Goal: Task Accomplishment & Management: Use online tool/utility

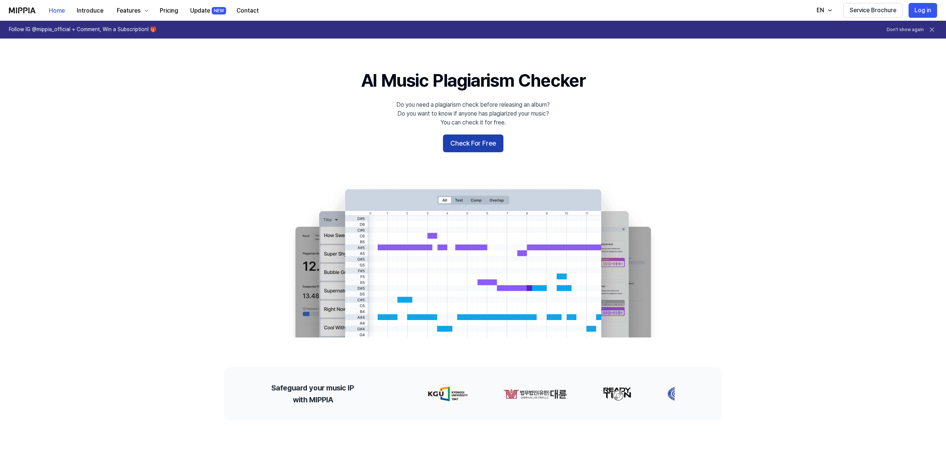
click at [471, 145] on button "Check For Free" at bounding box center [473, 143] width 60 height 18
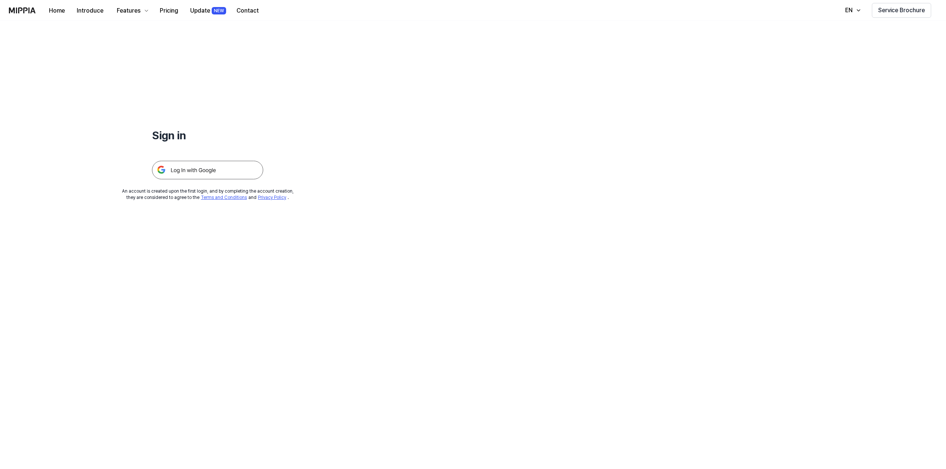
click at [252, 163] on img at bounding box center [207, 170] width 111 height 19
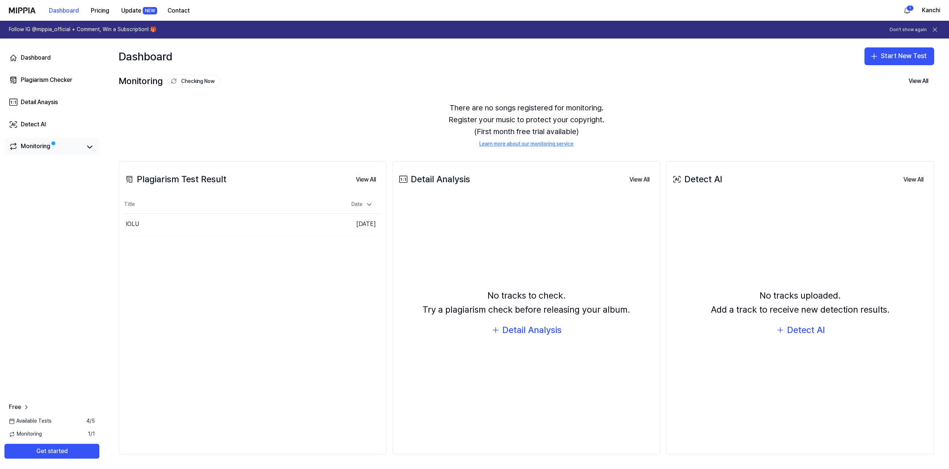
click at [79, 149] on link "Monitoring" at bounding box center [45, 147] width 73 height 10
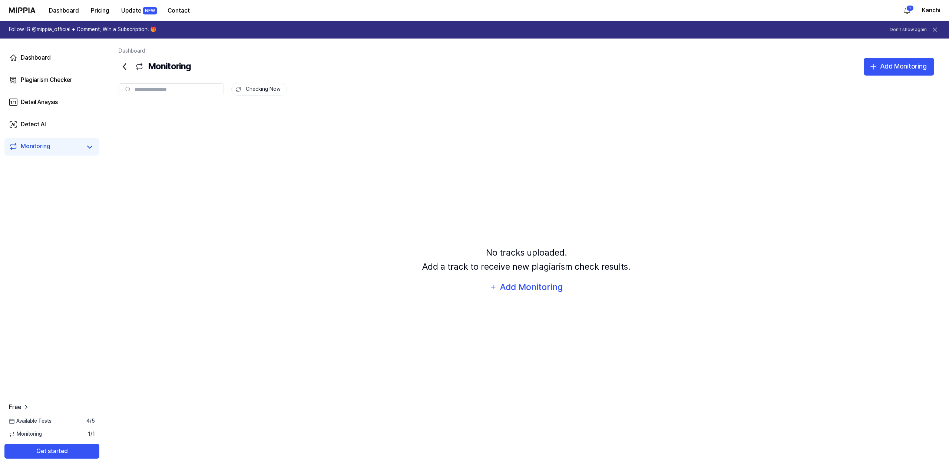
click at [122, 67] on icon at bounding box center [125, 67] width 12 height 12
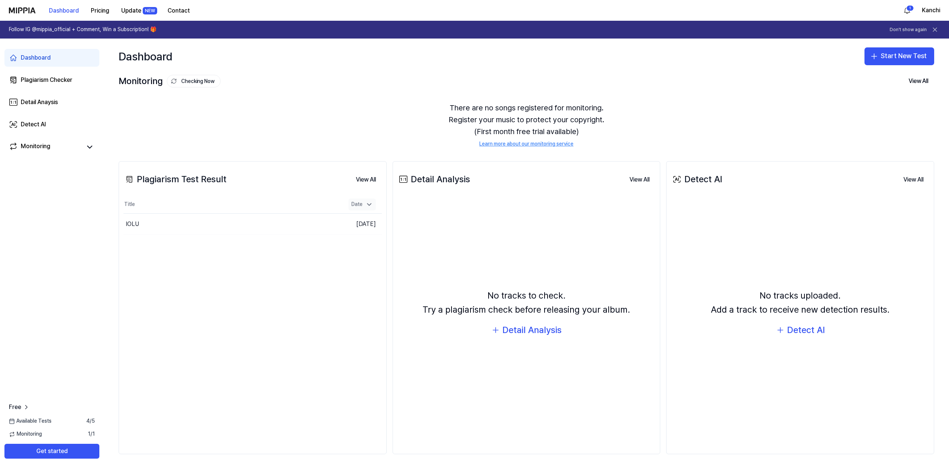
click at [367, 201] on icon at bounding box center [368, 204] width 7 height 7
click at [219, 219] on div "IOLU" at bounding box center [198, 224] width 150 height 21
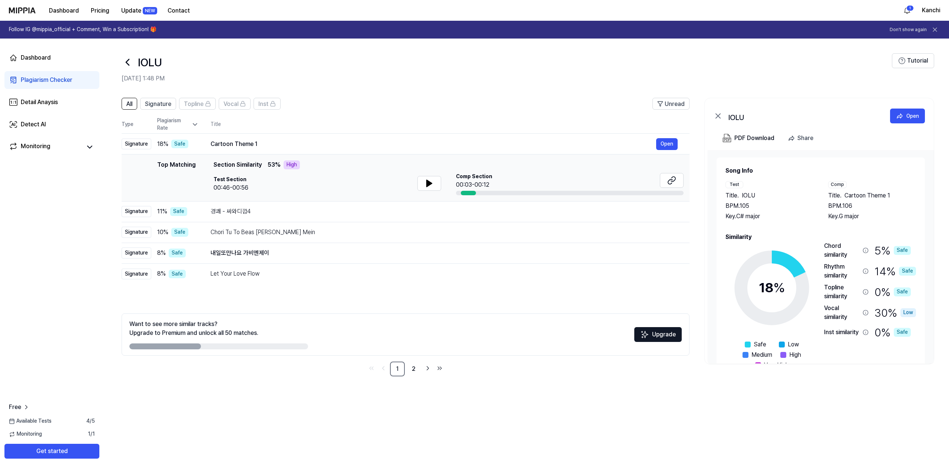
scroll to position [22, 0]
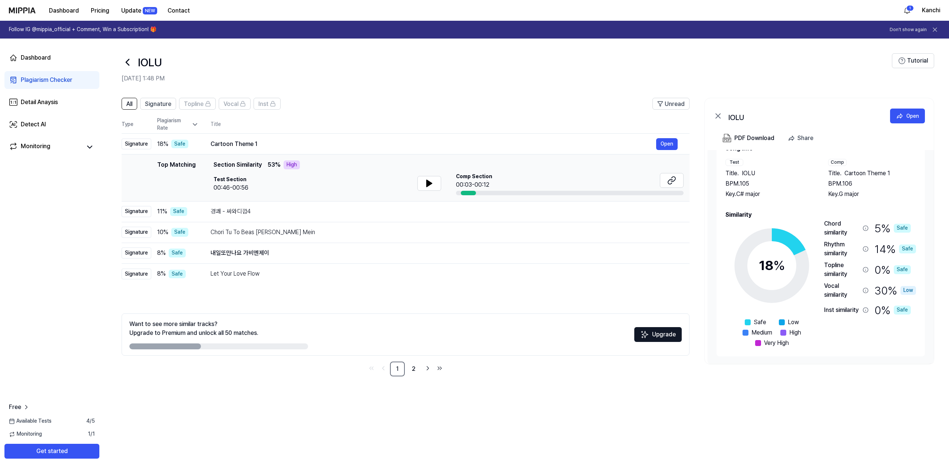
click at [130, 63] on icon at bounding box center [128, 62] width 12 height 12
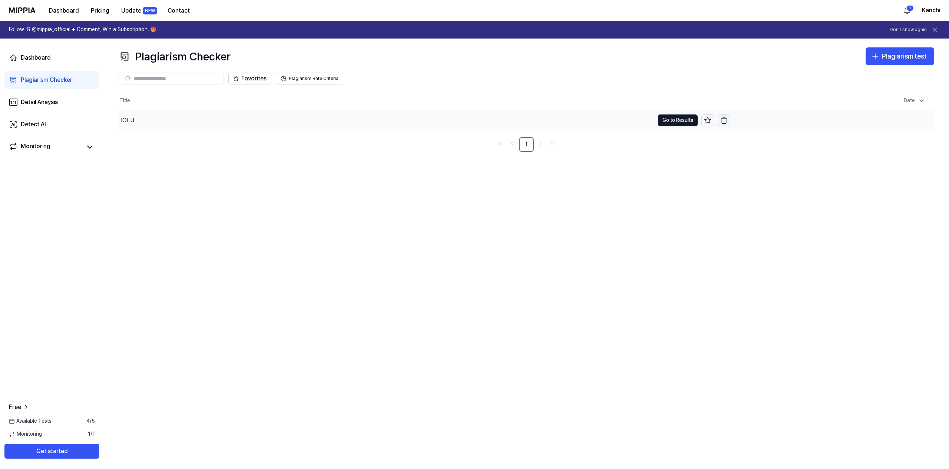
click at [724, 119] on icon "button" at bounding box center [723, 120] width 7 height 7
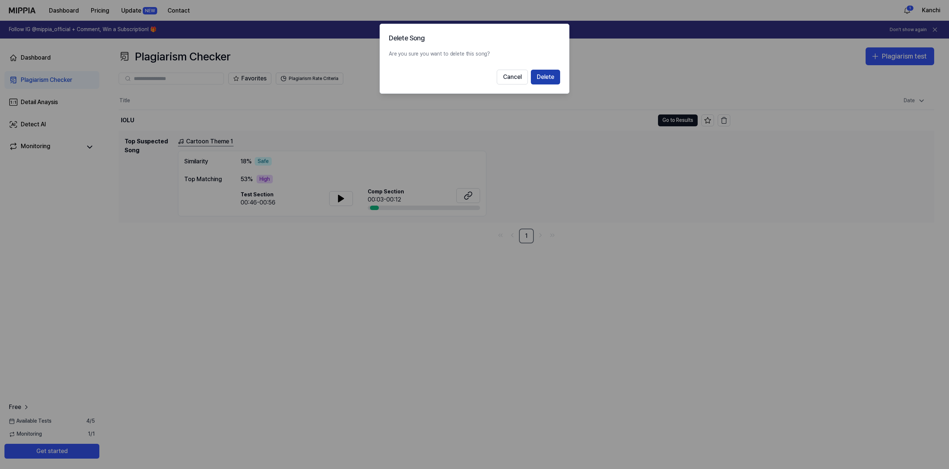
click at [548, 74] on button "Delete" at bounding box center [545, 77] width 29 height 15
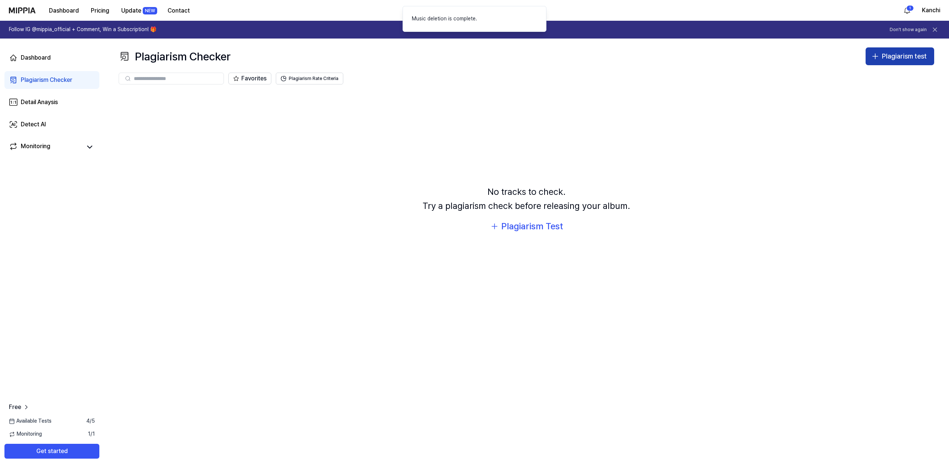
click at [883, 56] on div "Plagiarism test" at bounding box center [903, 56] width 45 height 11
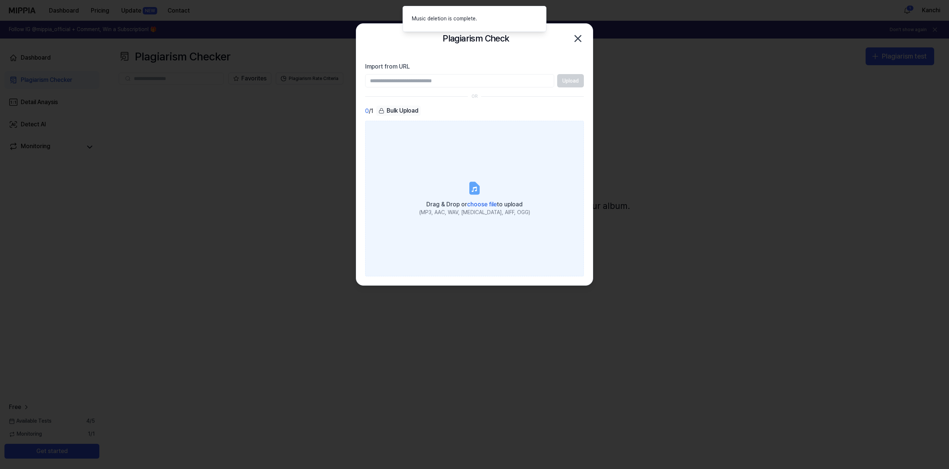
click at [465, 182] on label "Drag & Drop or choose file to upload (MP3, AAC, WAV, FLAC, AIFF, OGG)" at bounding box center [474, 199] width 219 height 156
click at [0, 0] on input "Drag & Drop or choose file to upload (MP3, AAC, WAV, FLAC, AIFF, OGG)" at bounding box center [0, 0] width 0 height 0
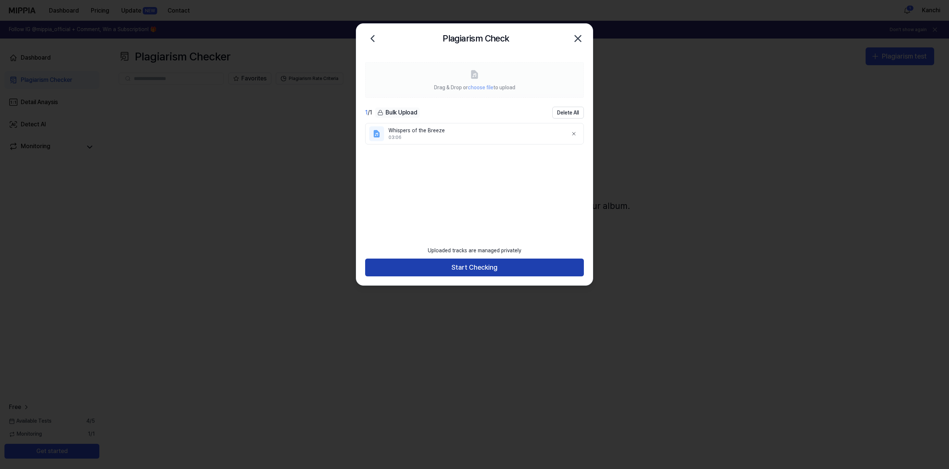
click at [519, 274] on button "Start Checking" at bounding box center [474, 268] width 219 height 18
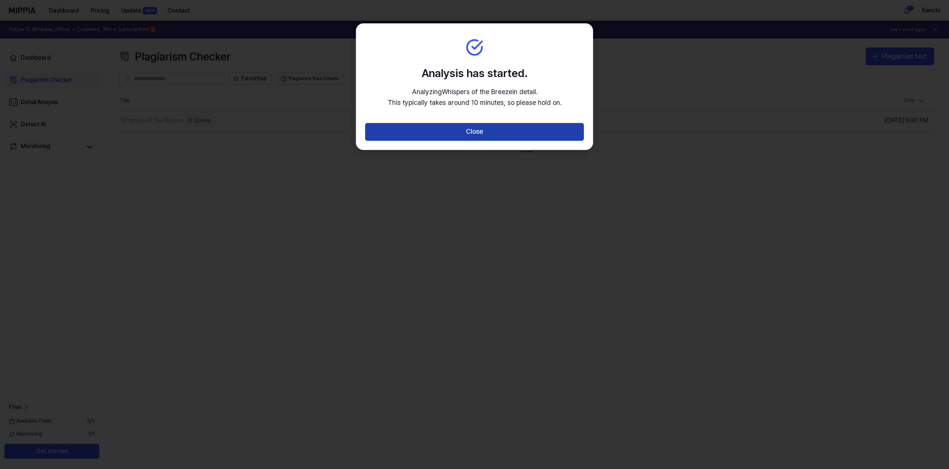
click at [502, 132] on button "Close" at bounding box center [474, 132] width 219 height 18
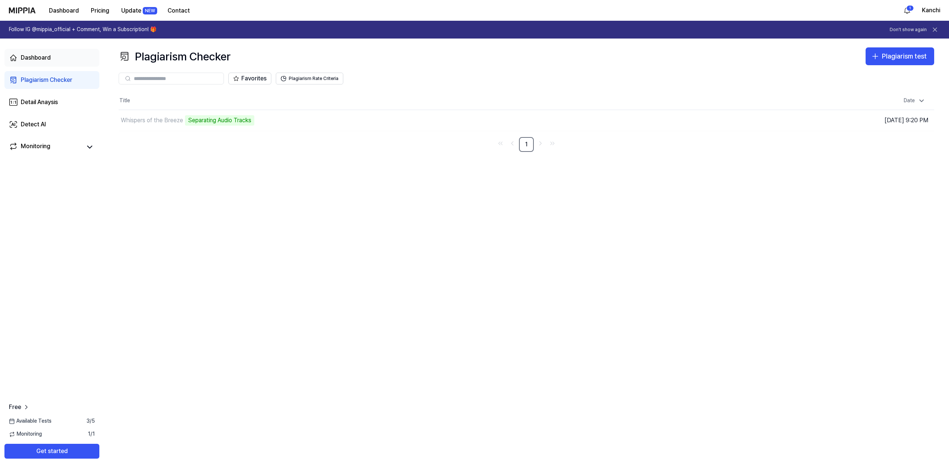
click at [52, 64] on link "Dashboard" at bounding box center [51, 58] width 95 height 18
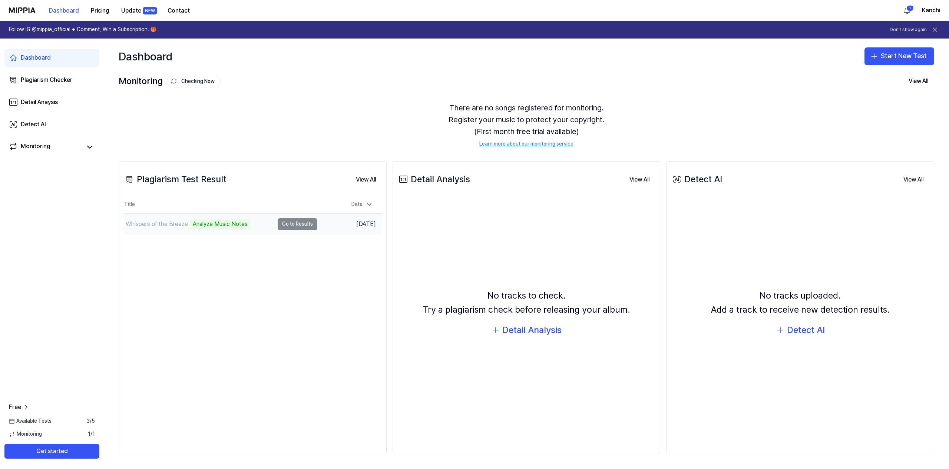
click at [295, 224] on td "Whispers of the Breeze Analyze Music Notes Go to Results" at bounding box center [220, 224] width 194 height 21
click at [260, 225] on div "Whispers of the Breeze 37%" at bounding box center [198, 224] width 150 height 21
click at [295, 228] on td "Whispers of the Breeze 38% Go to Results" at bounding box center [220, 224] width 194 height 21
click at [230, 227] on div "Whispers of the Breeze 39%" at bounding box center [198, 224] width 150 height 21
click at [256, 232] on div "Whispers of the Breeze" at bounding box center [198, 224] width 150 height 21
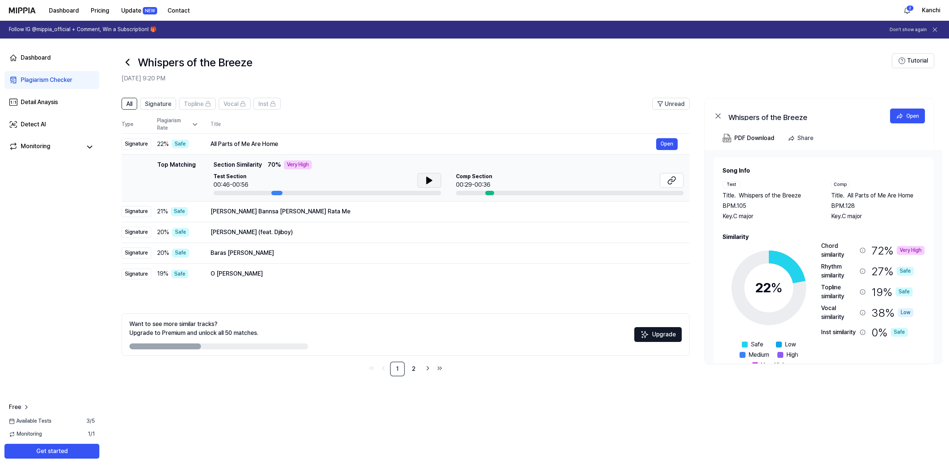
click at [422, 177] on button at bounding box center [429, 180] width 24 height 15
click at [431, 180] on icon at bounding box center [429, 180] width 9 height 9
click at [198, 123] on icon at bounding box center [194, 124] width 7 height 7
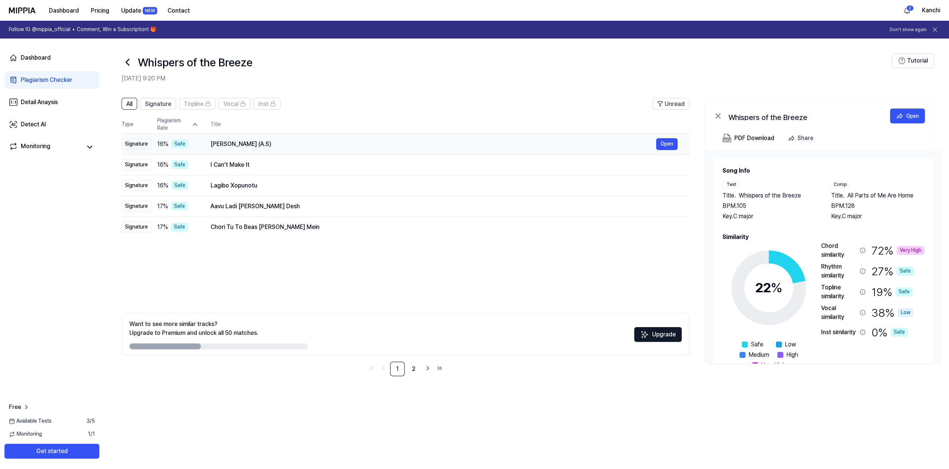
click at [242, 141] on div "Aap Ajayen Jo Mola (A.S)" at bounding box center [432, 144] width 445 height 9
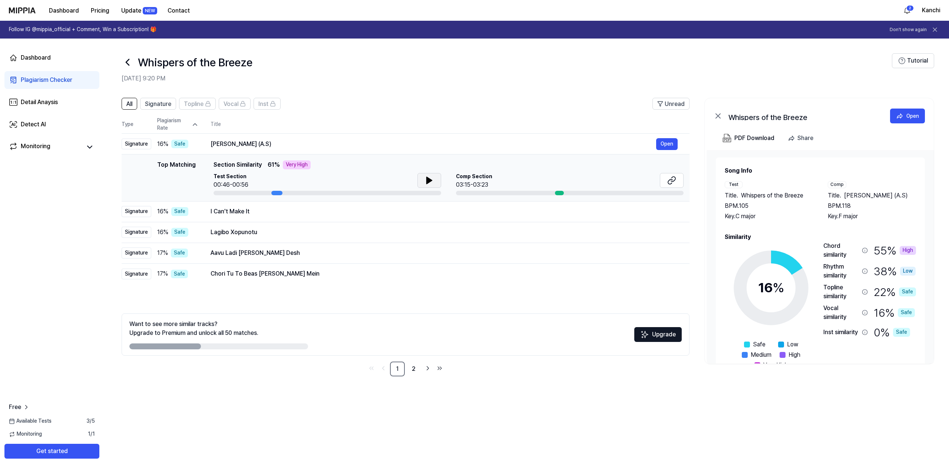
click at [431, 179] on icon at bounding box center [429, 180] width 9 height 9
click at [336, 147] on div "Aap Ajayen Jo Mola (A.S)" at bounding box center [432, 144] width 445 height 9
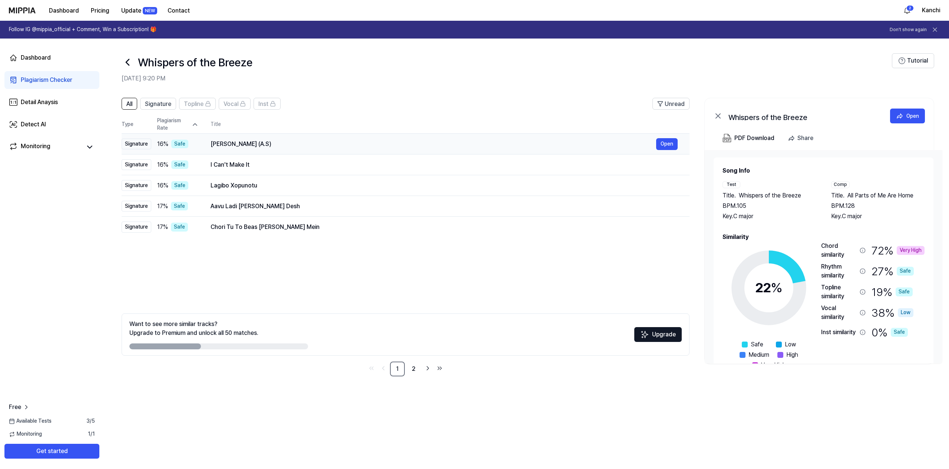
click at [329, 141] on div "Aap Ajayen Jo Mola (A.S)" at bounding box center [432, 144] width 445 height 9
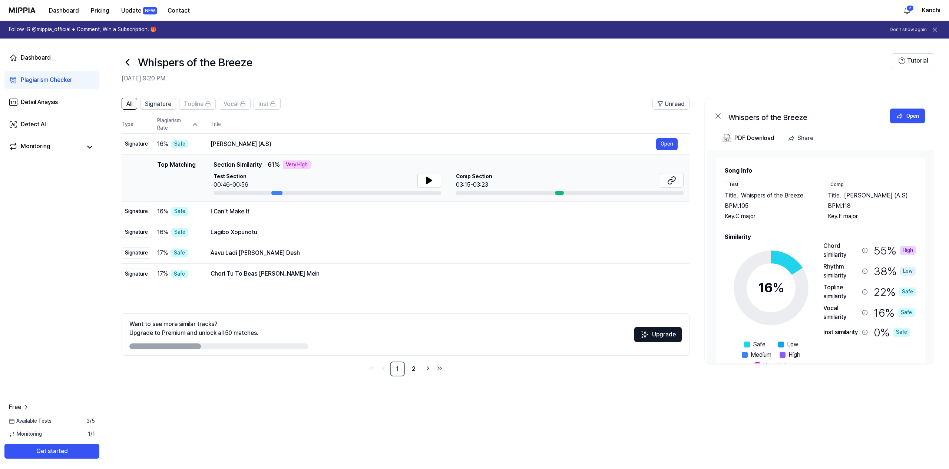
click at [328, 192] on div at bounding box center [326, 193] width 227 height 4
click at [333, 136] on td "Aap Ajayen Jo Mola (A.S) Open" at bounding box center [444, 144] width 491 height 21
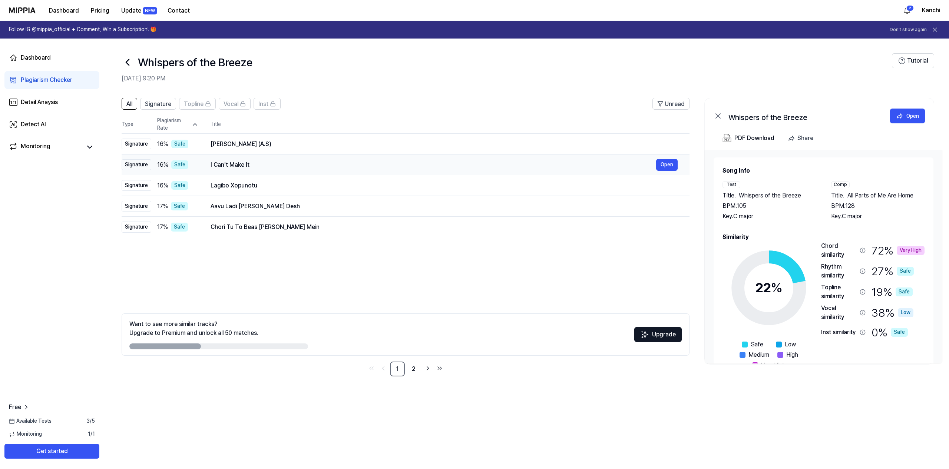
click at [331, 158] on td "I Can't Make It Open" at bounding box center [444, 165] width 491 height 21
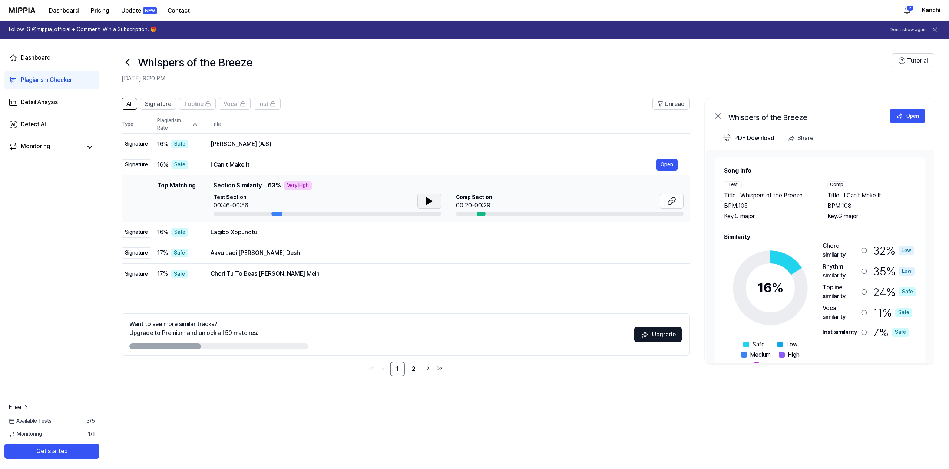
click at [433, 202] on button at bounding box center [429, 201] width 24 height 15
click at [432, 201] on icon at bounding box center [429, 201] width 9 height 9
click at [420, 195] on button at bounding box center [429, 201] width 24 height 15
click at [386, 165] on div "I Can't Make It" at bounding box center [432, 164] width 445 height 9
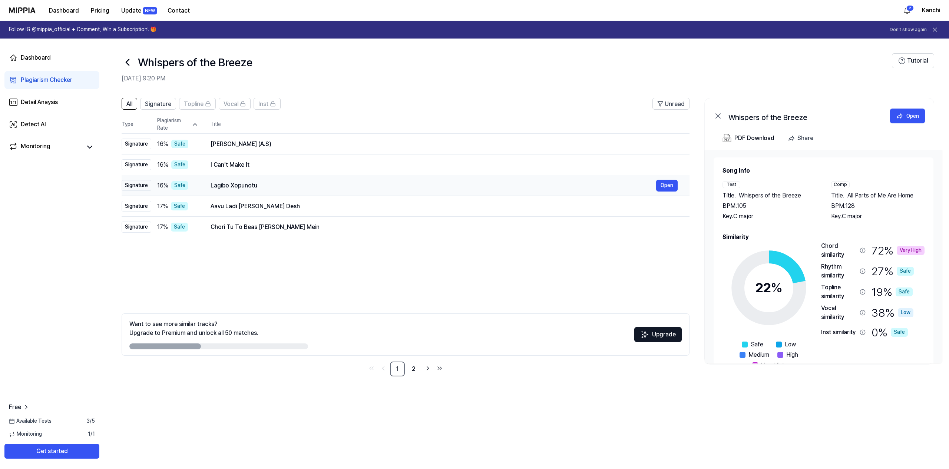
click at [363, 189] on div "Lagibo Xopunotu Open" at bounding box center [443, 186] width 467 height 12
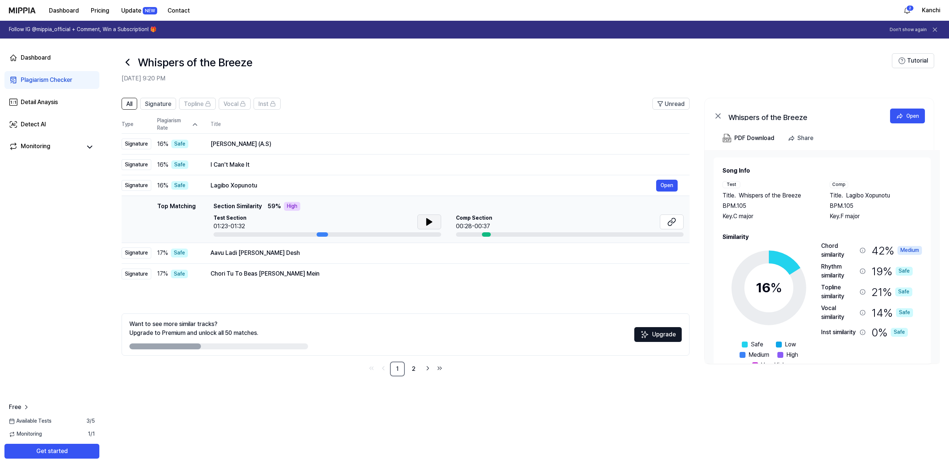
click at [423, 220] on button at bounding box center [429, 222] width 24 height 15
click at [373, 187] on div "Lagibo Xopunotu" at bounding box center [432, 185] width 445 height 9
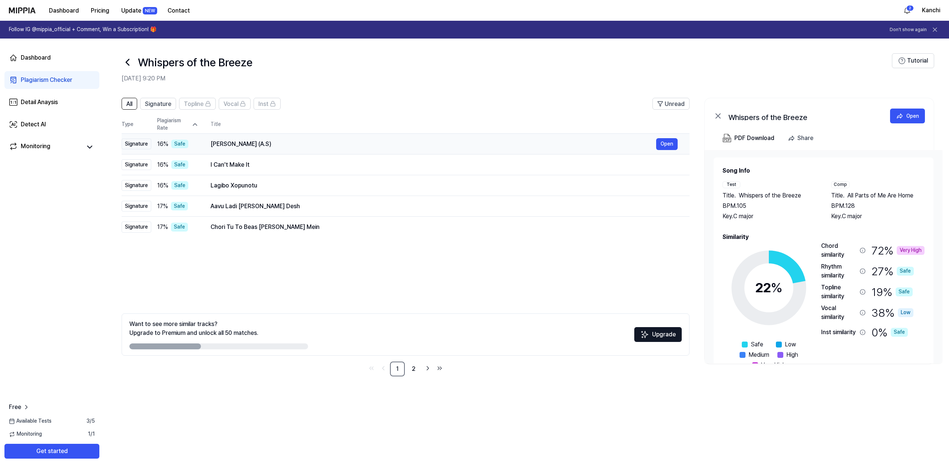
click at [359, 141] on div "Aap Ajayen Jo Mola (A.S)" at bounding box center [432, 144] width 445 height 9
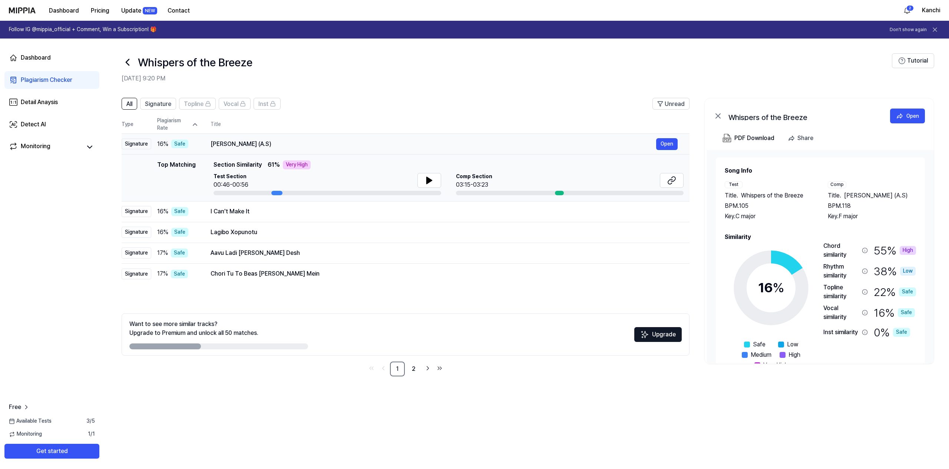
click at [335, 146] on div "Aap Ajayen Jo Mola (A.S)" at bounding box center [432, 144] width 445 height 9
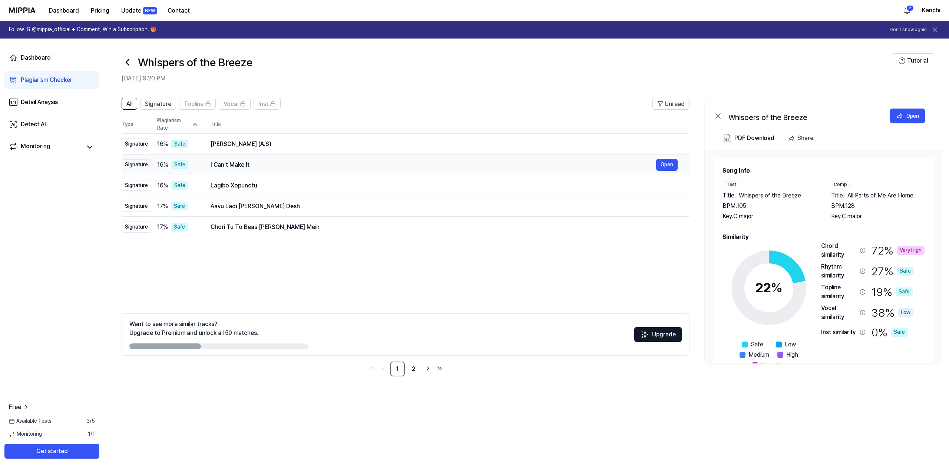
click at [325, 163] on div "I Can't Make It" at bounding box center [432, 164] width 445 height 9
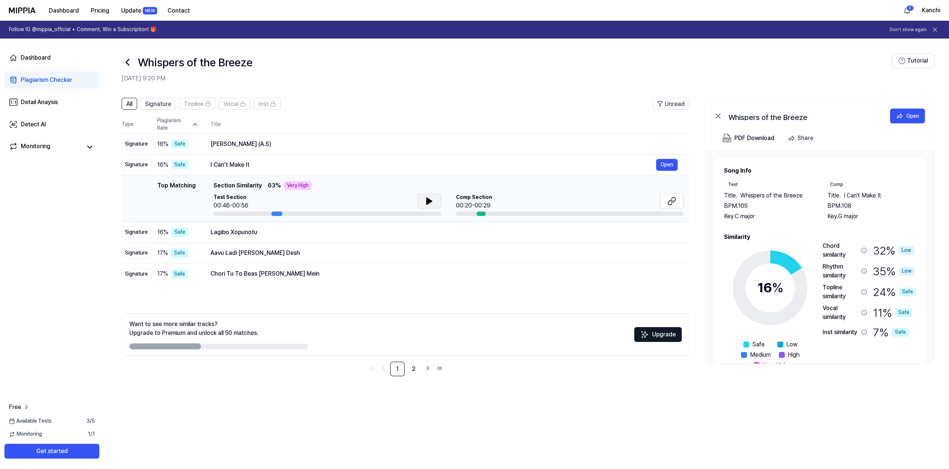
click at [427, 196] on button at bounding box center [429, 201] width 24 height 15
click at [425, 196] on button at bounding box center [429, 201] width 24 height 15
click at [425, 197] on icon at bounding box center [429, 201] width 9 height 9
click at [384, 230] on div "Lagibo Xopunotu" at bounding box center [432, 232] width 445 height 9
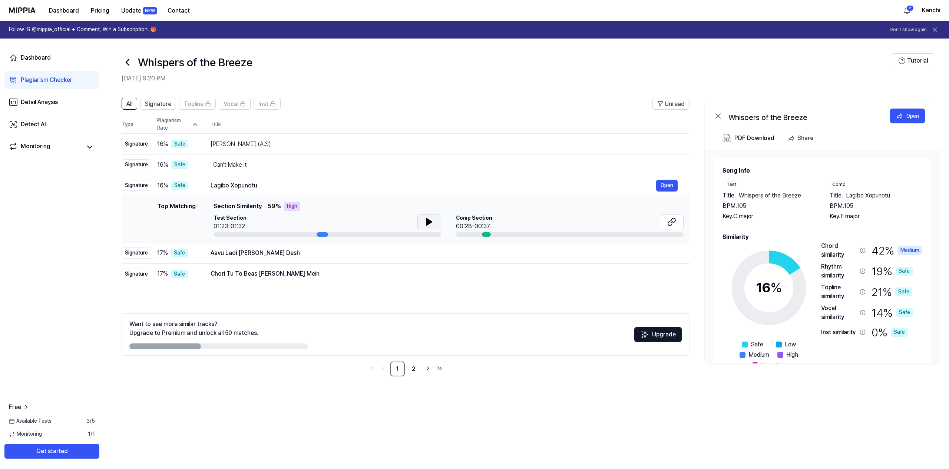
click at [423, 220] on button at bounding box center [429, 222] width 24 height 15
click at [418, 222] on button at bounding box center [429, 222] width 24 height 15
click at [356, 250] on div "Aavu Ladi Tara Desh" at bounding box center [432, 253] width 445 height 9
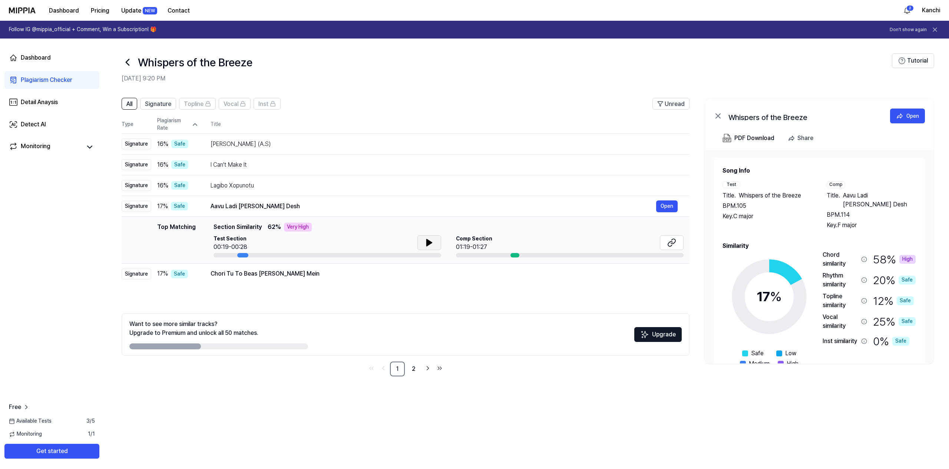
click at [433, 239] on button at bounding box center [429, 242] width 24 height 15
click at [354, 273] on div "Chori Tu To Beas Gayi Nazariyan Mein" at bounding box center [432, 273] width 445 height 9
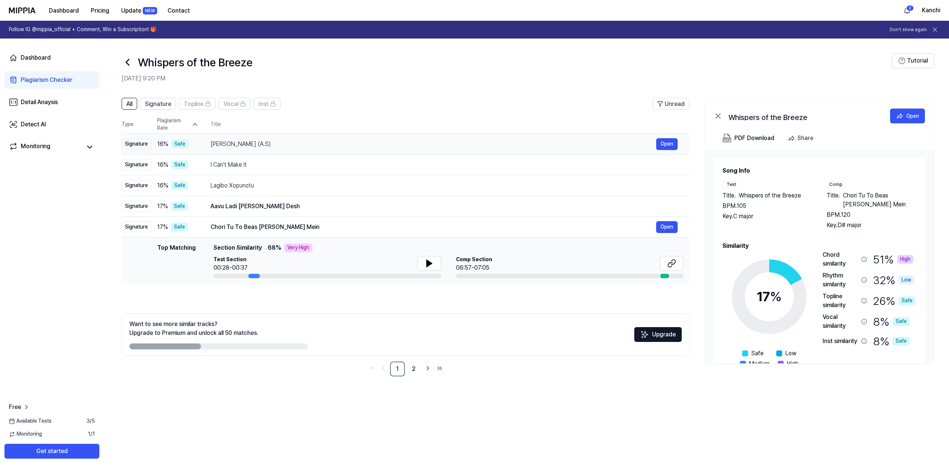
click at [298, 140] on div "Aap Ajayen Jo Mola (A.S)" at bounding box center [432, 144] width 445 height 9
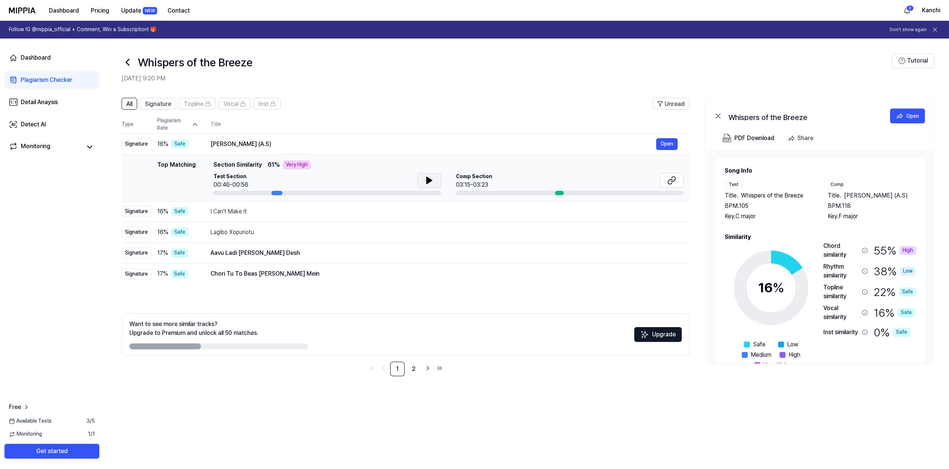
click at [423, 174] on button at bounding box center [429, 180] width 24 height 15
click at [349, 144] on div "Aap Ajayen Jo Mola (A.S)" at bounding box center [432, 144] width 445 height 9
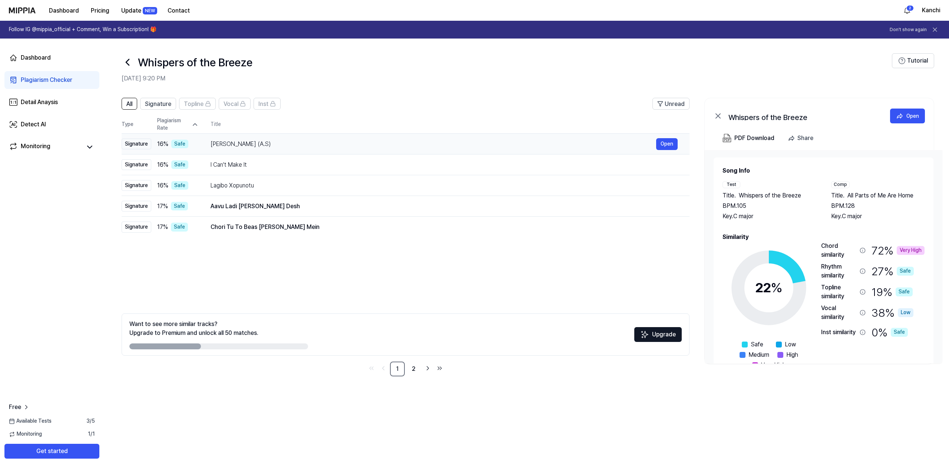
click at [348, 144] on div "Aap Ajayen Jo Mola (A.S)" at bounding box center [432, 144] width 445 height 9
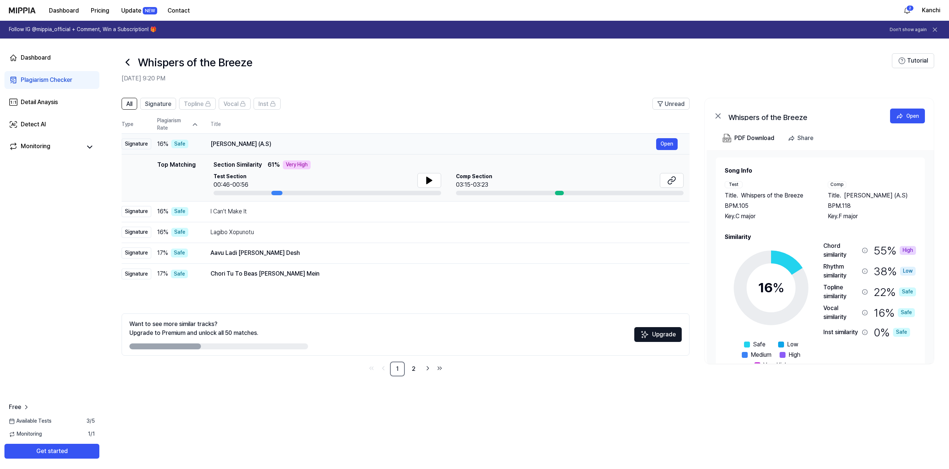
drag, startPoint x: 285, startPoint y: 145, endPoint x: 208, endPoint y: 143, distance: 77.1
click at [208, 143] on td "Aap Ajayen Jo Mola (A.S) Open" at bounding box center [444, 144] width 491 height 21
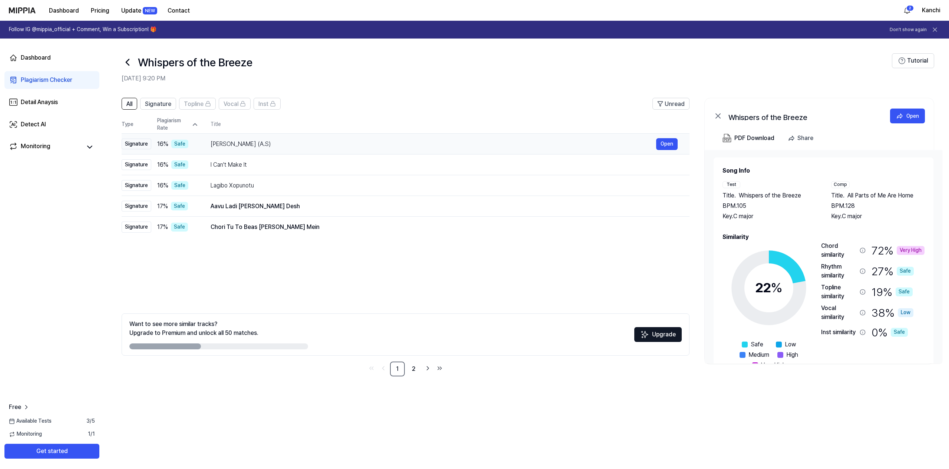
drag, startPoint x: 208, startPoint y: 143, endPoint x: 291, endPoint y: 138, distance: 83.1
click at [291, 137] on td "Aap Ajayen Jo Mola (A.S) Open" at bounding box center [444, 144] width 491 height 21
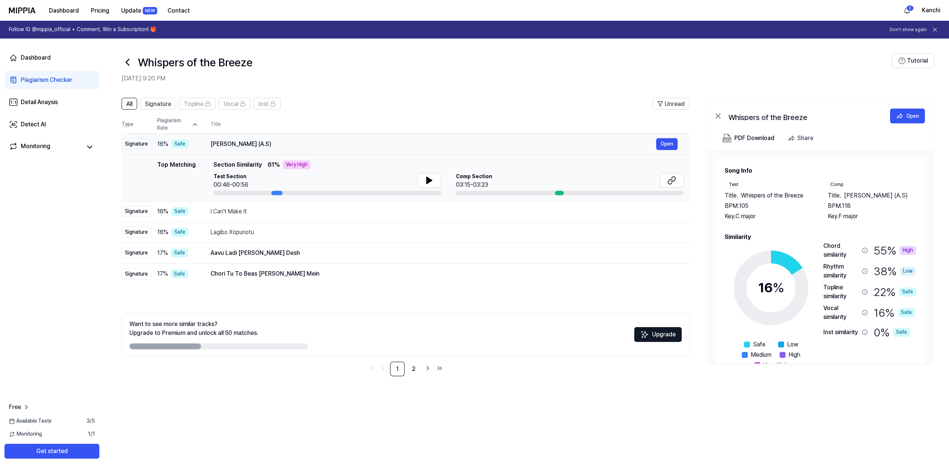
drag, startPoint x: 278, startPoint y: 147, endPoint x: 234, endPoint y: 150, distance: 43.8
click at [234, 150] on td "Aap Ajayen Jo Mola (A.S) Open" at bounding box center [444, 144] width 491 height 21
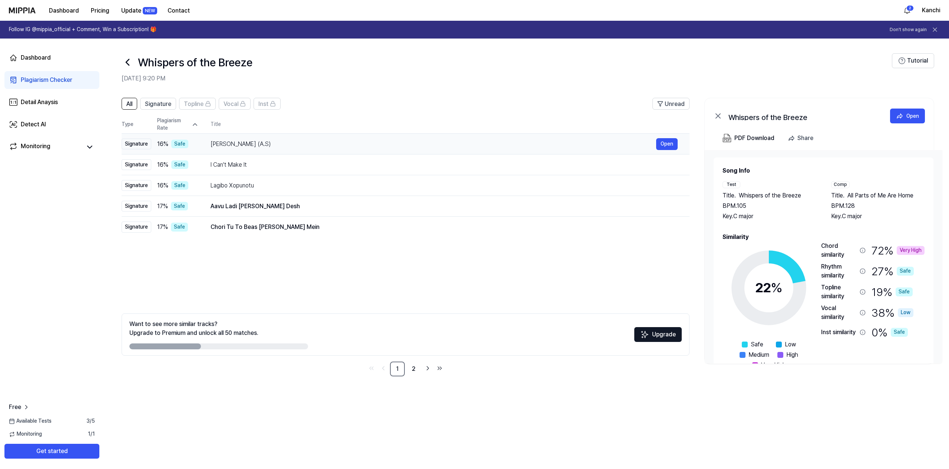
drag, startPoint x: 206, startPoint y: 142, endPoint x: 226, endPoint y: 142, distance: 20.0
click at [226, 142] on td "Aap Ajayen Jo Mola (A.S) Open" at bounding box center [444, 144] width 491 height 21
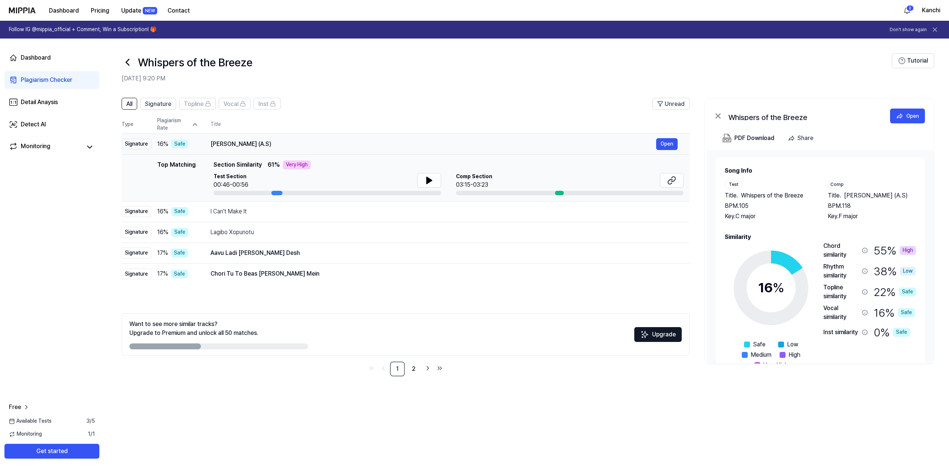
drag, startPoint x: 213, startPoint y: 142, endPoint x: 242, endPoint y: 141, distance: 28.5
click at [242, 141] on div "Aap Ajayen Jo Mola (A.S)" at bounding box center [432, 144] width 445 height 9
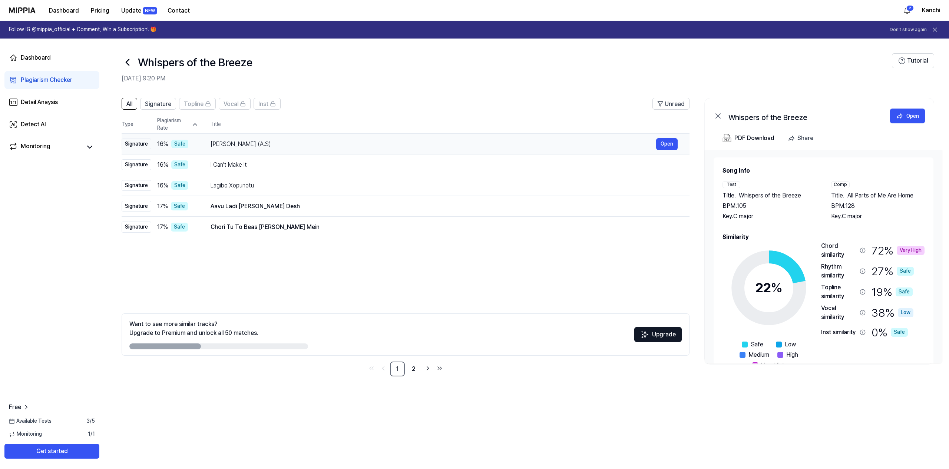
click at [242, 141] on div "Aap Ajayen Jo Mola (A.S)" at bounding box center [432, 144] width 445 height 9
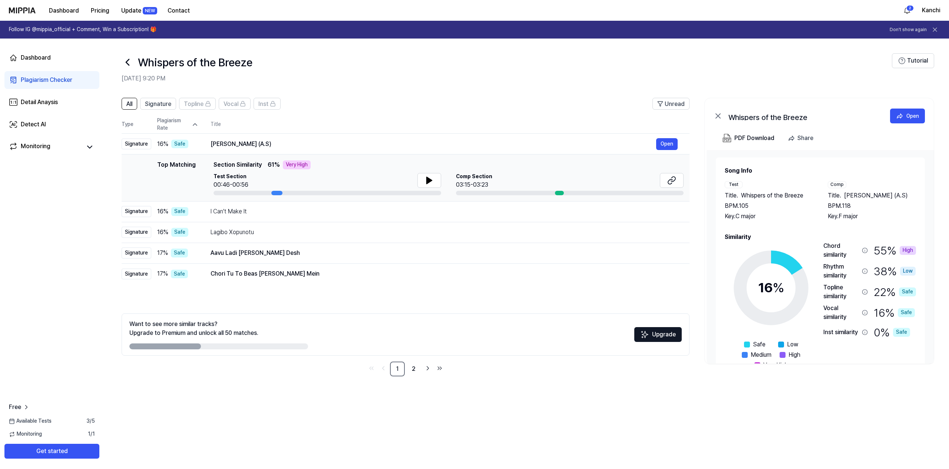
drag, startPoint x: 917, startPoint y: 192, endPoint x: 829, endPoint y: 194, distance: 87.5
click at [829, 194] on div "Song Info Test Title . Whispers of the Breeze BPM. 105 Key. C major Comp Title …" at bounding box center [819, 267] width 209 height 221
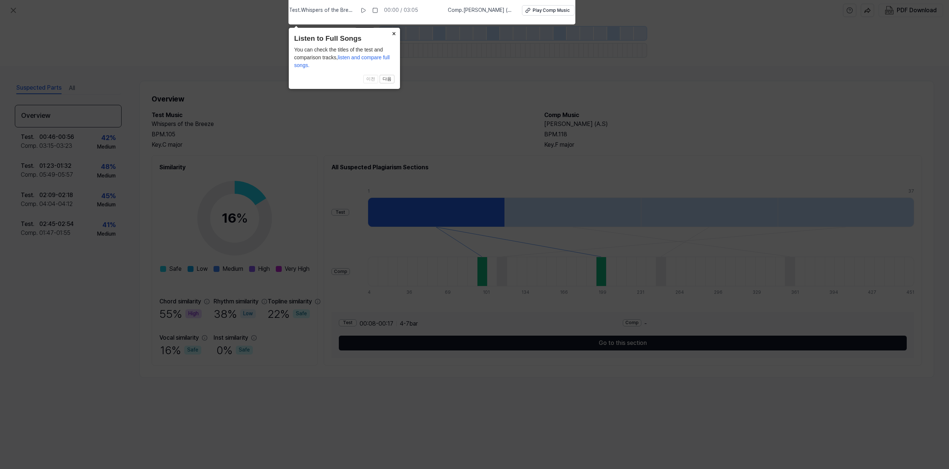
click at [390, 29] on button "×" at bounding box center [394, 33] width 12 height 10
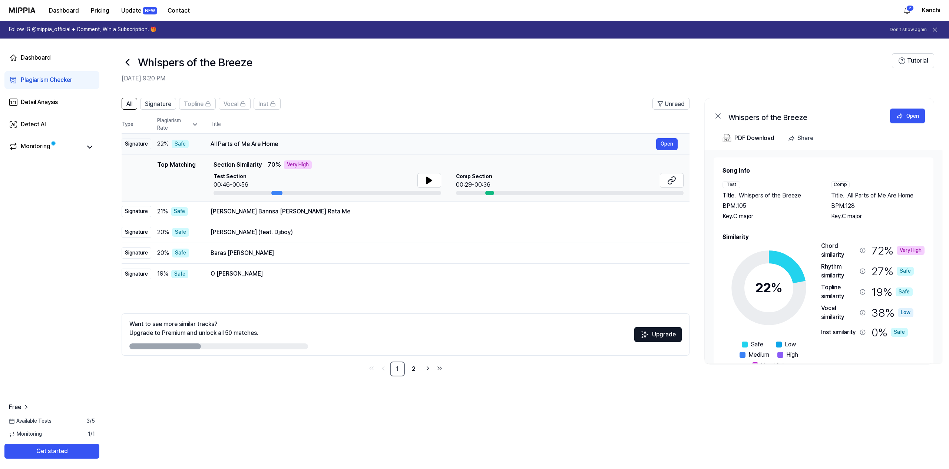
click at [325, 135] on td "All Parts of Me Are Home Open" at bounding box center [444, 144] width 491 height 21
click at [326, 140] on div "All Parts of Me Are Home" at bounding box center [432, 144] width 445 height 9
click at [212, 145] on div "All Parts of Me Are Home" at bounding box center [432, 144] width 445 height 9
click at [417, 371] on link "2" at bounding box center [413, 369] width 15 height 15
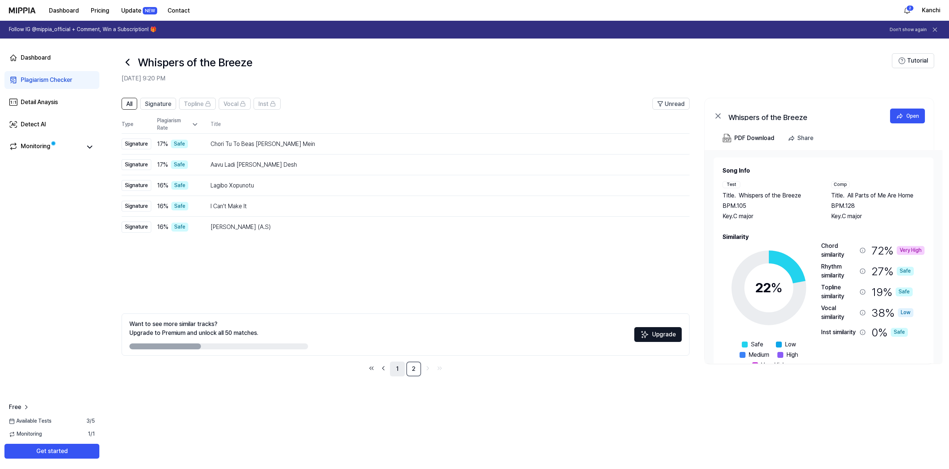
click at [401, 366] on link "1" at bounding box center [397, 369] width 15 height 15
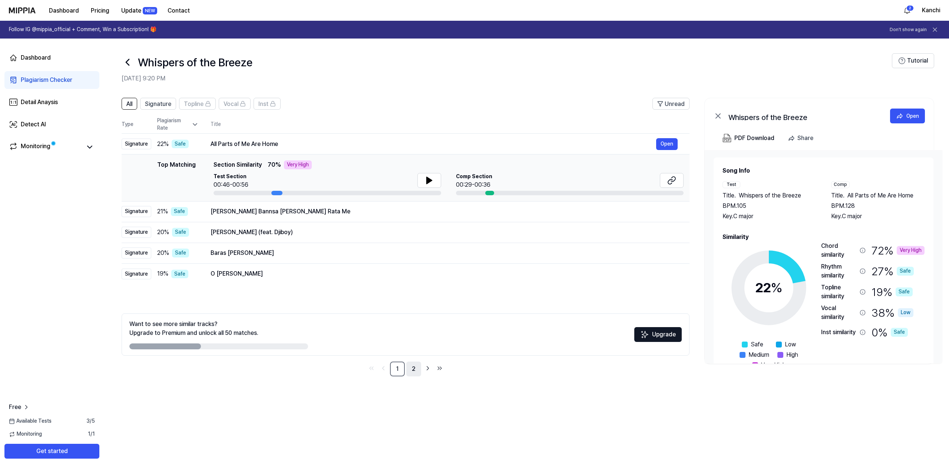
click at [416, 366] on link "2" at bounding box center [413, 369] width 15 height 15
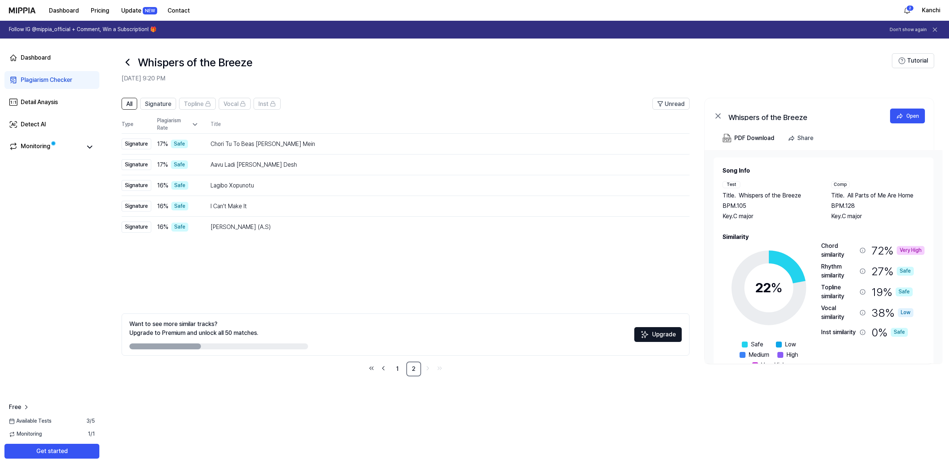
scroll to position [22, 0]
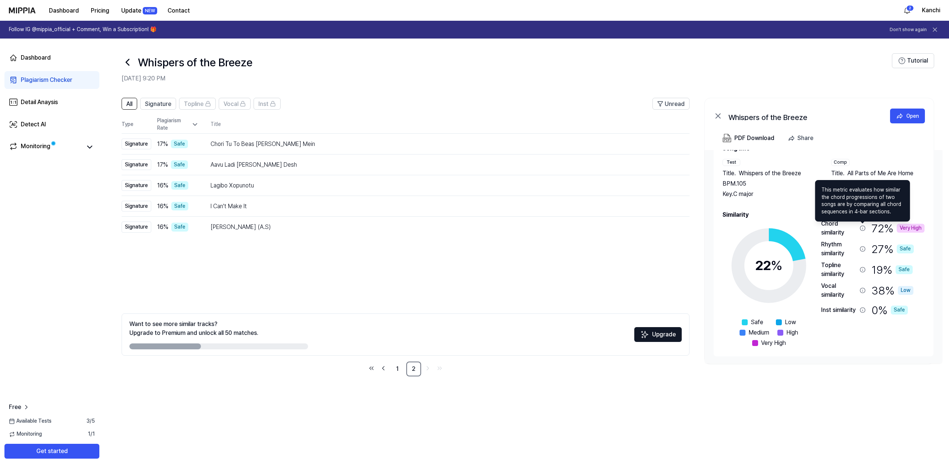
click at [862, 227] on icon at bounding box center [862, 228] width 6 height 6
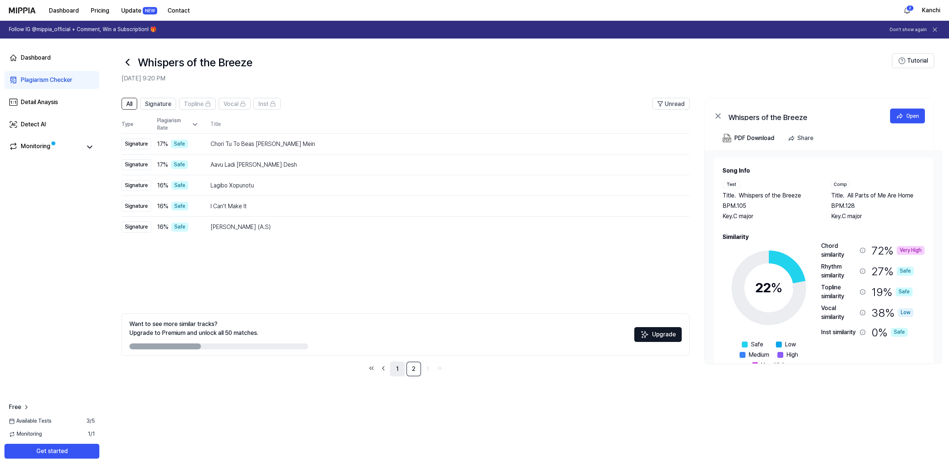
click at [396, 368] on link "1" at bounding box center [397, 369] width 15 height 15
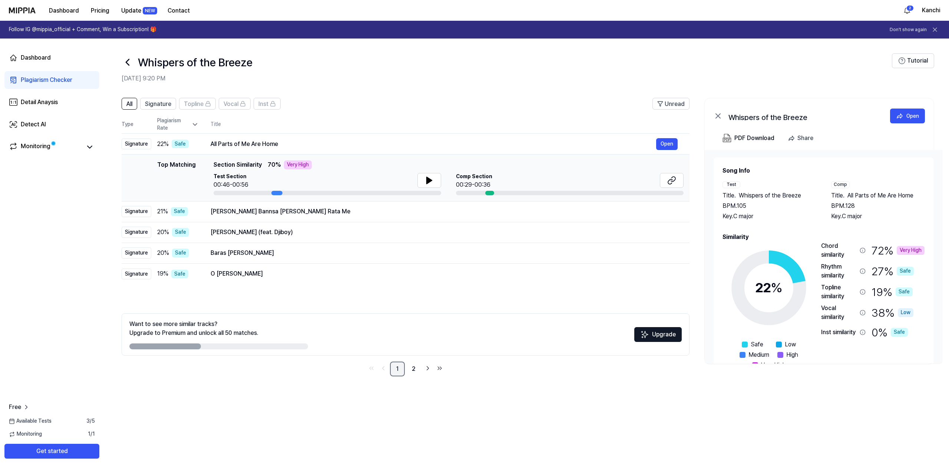
click at [396, 368] on link "1" at bounding box center [397, 369] width 15 height 15
click at [144, 104] on button "Signature" at bounding box center [158, 104] width 36 height 12
click at [150, 104] on span "Signature" at bounding box center [158, 104] width 26 height 9
click at [156, 106] on span "Signature" at bounding box center [158, 104] width 26 height 9
click at [132, 104] on span "All" at bounding box center [129, 104] width 6 height 9
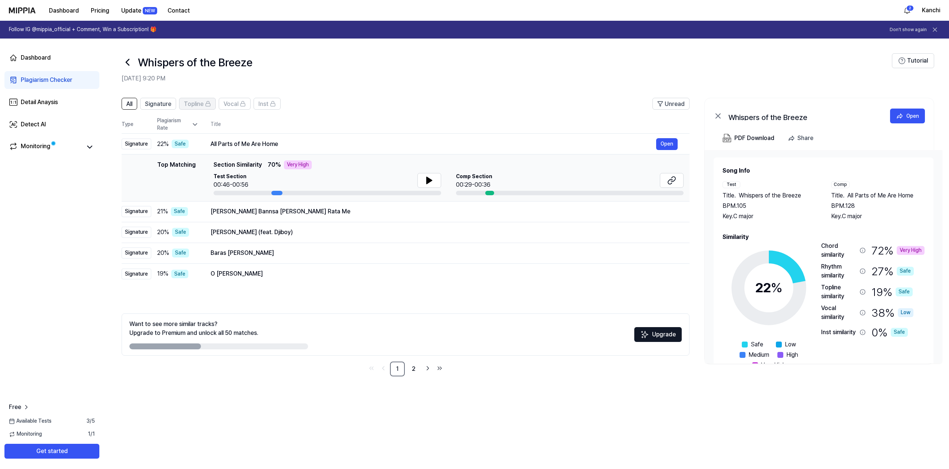
click at [197, 103] on span "Topline" at bounding box center [194, 104] width 20 height 9
click at [162, 110] on header "All Signature Topline Vocal Inst Unread" at bounding box center [406, 107] width 568 height 18
click at [64, 127] on link "Detect AI" at bounding box center [51, 125] width 95 height 18
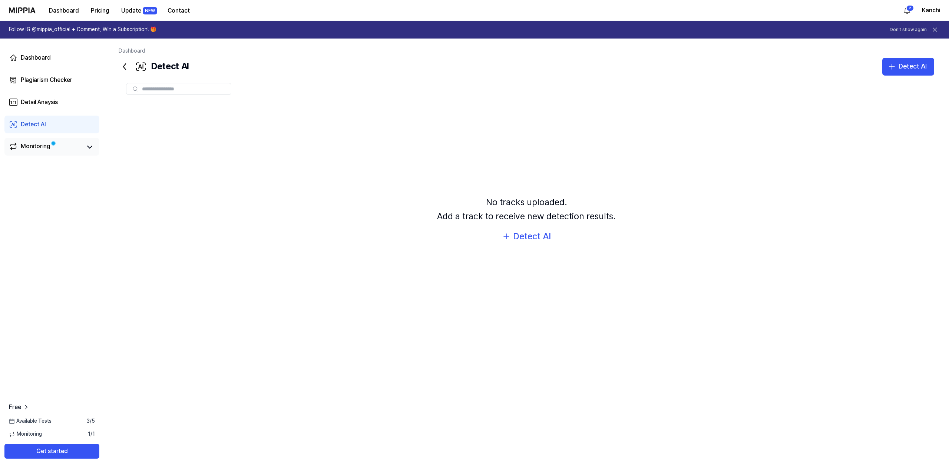
click at [58, 138] on div "Monitoring" at bounding box center [51, 147] width 95 height 18
click at [62, 142] on link "Monitoring" at bounding box center [45, 147] width 73 height 10
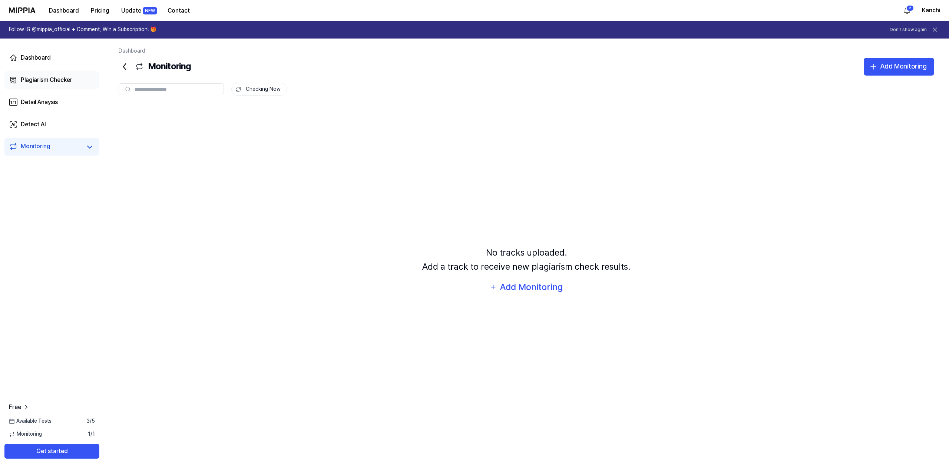
click at [56, 72] on link "Plagiarism Checker" at bounding box center [51, 80] width 95 height 18
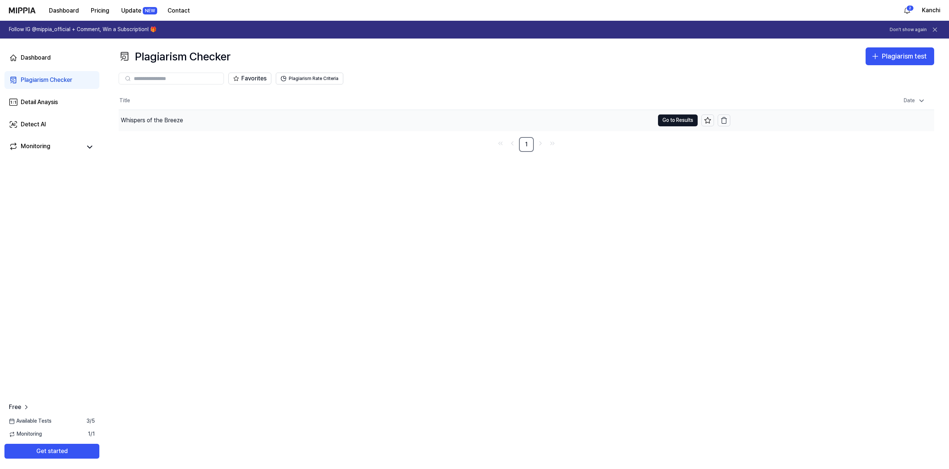
click at [182, 113] on div "Whispers of the Breeze" at bounding box center [386, 120] width 535 height 21
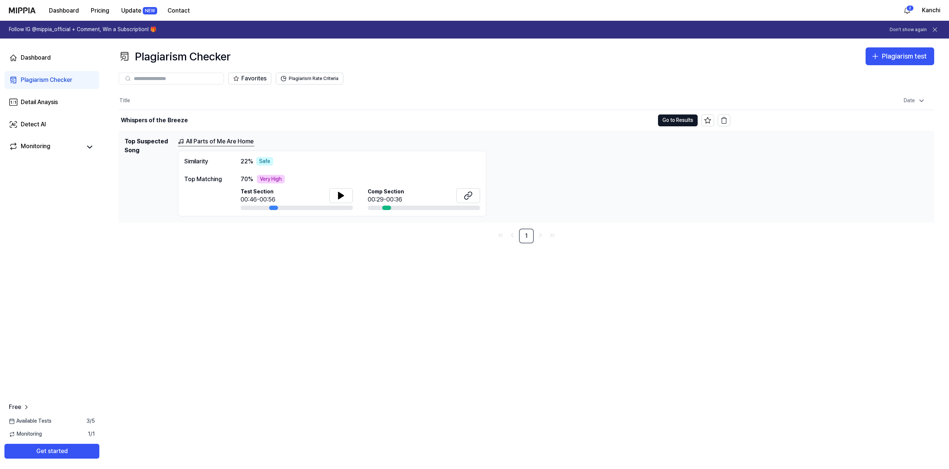
click at [237, 231] on nav "1" at bounding box center [526, 236] width 815 height 15
click at [345, 194] on icon at bounding box center [340, 195] width 9 height 9
click at [154, 122] on div "Whispers of the Breeze" at bounding box center [154, 120] width 67 height 9
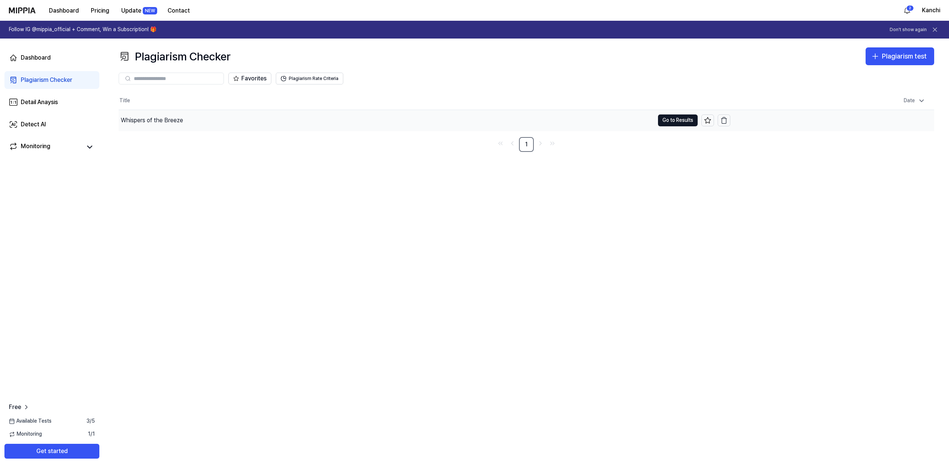
click at [167, 119] on div "Whispers of the Breeze" at bounding box center [152, 120] width 62 height 9
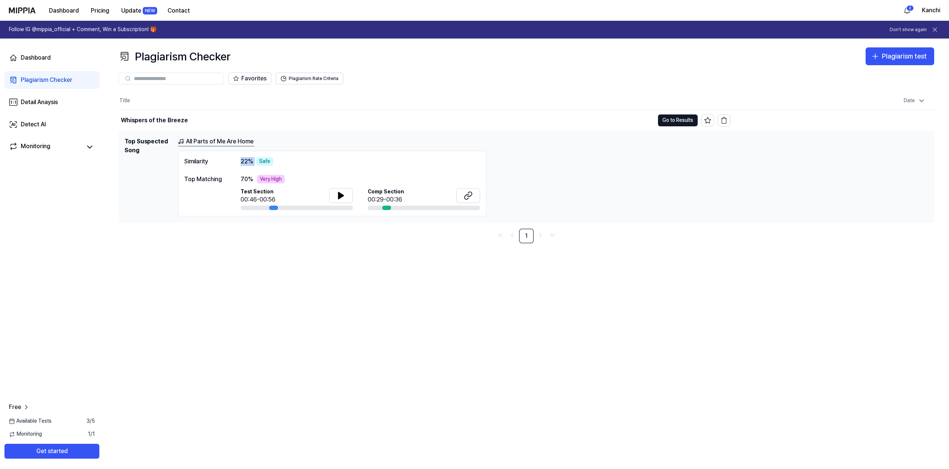
drag, startPoint x: 237, startPoint y: 157, endPoint x: 255, endPoint y: 163, distance: 18.6
click at [255, 163] on div "Similarity 22 % Safe" at bounding box center [332, 161] width 296 height 9
click at [721, 119] on icon "button" at bounding box center [723, 121] width 4 height 5
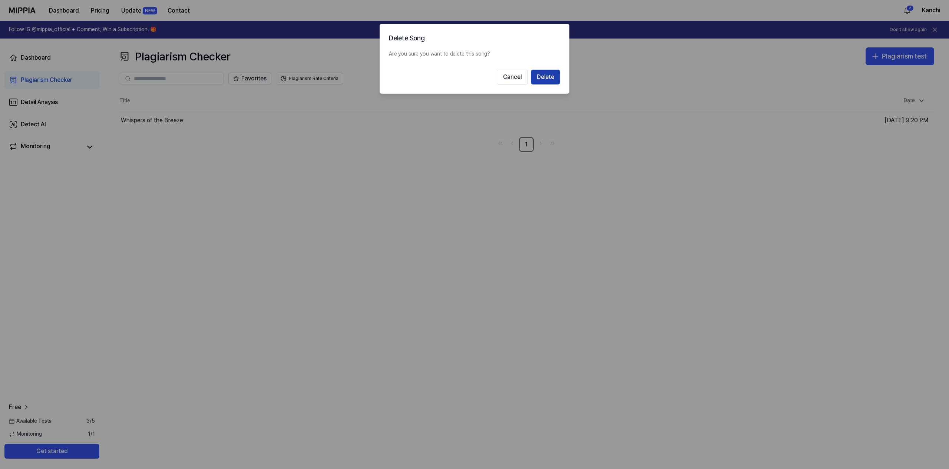
click at [548, 78] on button "Delete" at bounding box center [545, 77] width 29 height 15
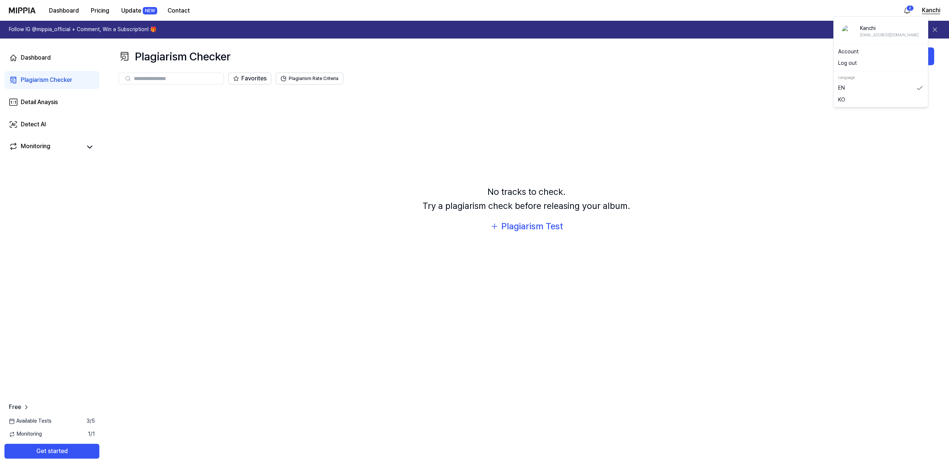
click at [930, 8] on button "Kanchi" at bounding box center [930, 10] width 18 height 9
click at [847, 58] on div "Log out" at bounding box center [880, 63] width 91 height 12
click at [931, 9] on button "Kanchi" at bounding box center [930, 10] width 18 height 9
click at [854, 59] on div "Log out" at bounding box center [880, 63] width 91 height 12
click at [934, 10] on button "Kanchi" at bounding box center [930, 10] width 18 height 9
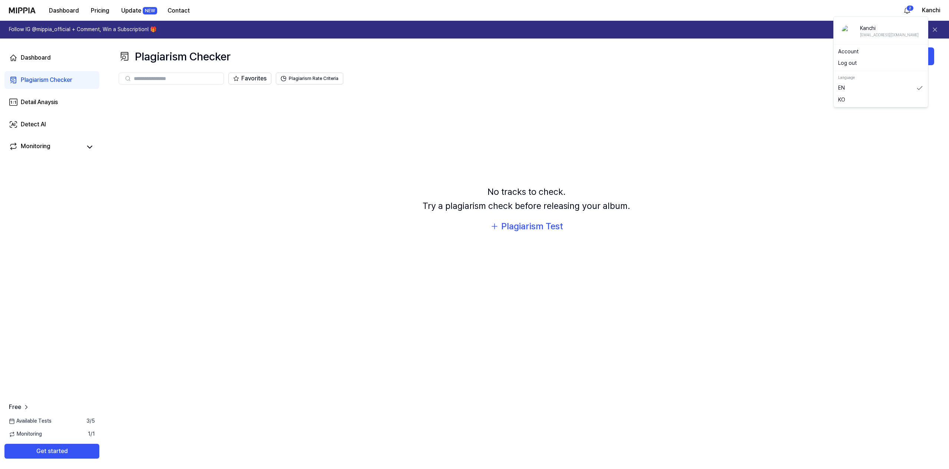
click at [848, 72] on div "Kanchi premiumkanchipuramsilksarees@gmail.com Account Log out Language EN KO" at bounding box center [880, 61] width 95 height 91
click at [846, 63] on div "Plagiarism Checker Plagiarism test" at bounding box center [526, 56] width 815 height 18
click at [32, 7] on img at bounding box center [22, 10] width 27 height 6
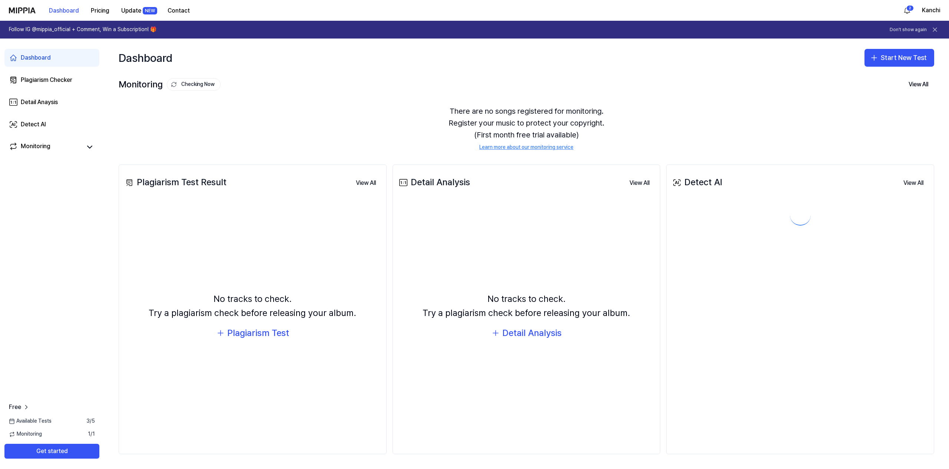
click at [32, 7] on img at bounding box center [22, 10] width 27 height 6
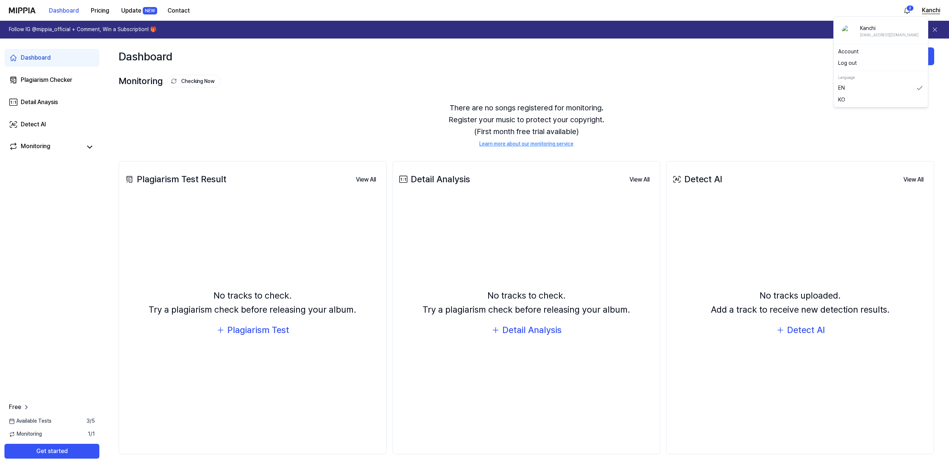
click at [932, 10] on button "Kanchi" at bounding box center [930, 10] width 18 height 9
click at [845, 63] on button "Log out" at bounding box center [880, 63] width 85 height 7
